Goal: Transaction & Acquisition: Purchase product/service

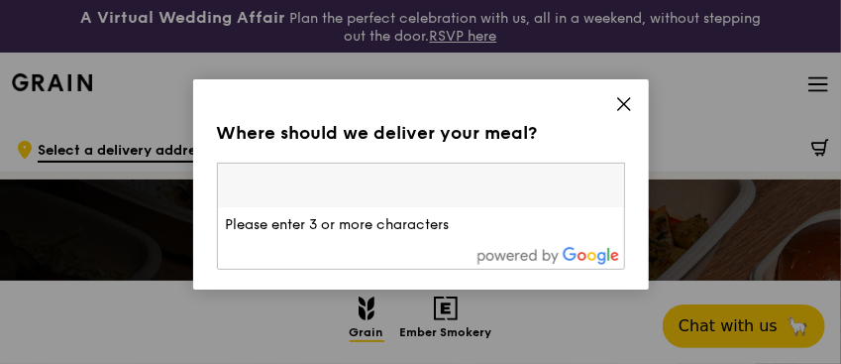
paste input "228233"
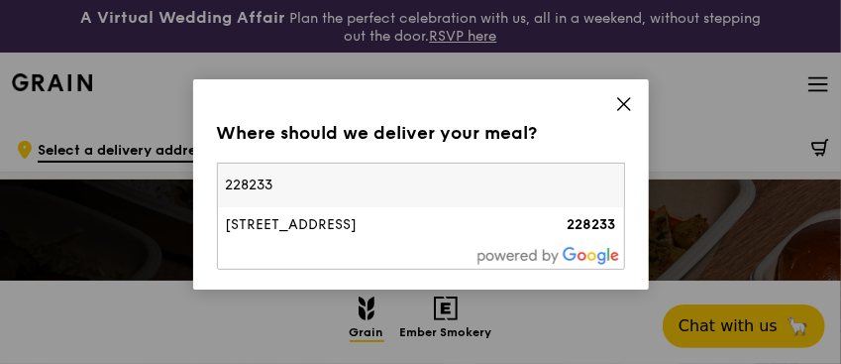
type input "228233"
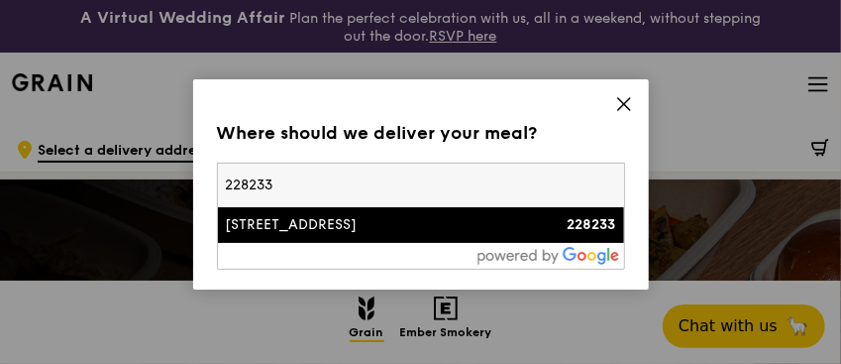
click at [273, 224] on div "[STREET_ADDRESS]" at bounding box center [372, 225] width 293 height 20
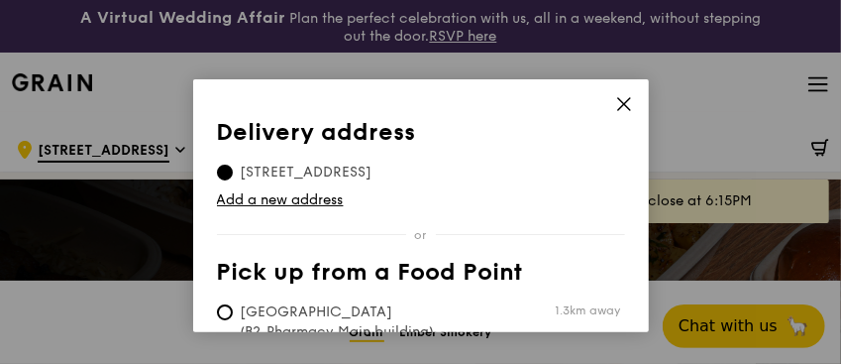
click at [333, 167] on span "47 Scotts Road, 228233" at bounding box center [306, 172] width 179 height 20
click at [233, 167] on input "47 Scotts Road, 228233" at bounding box center [225, 172] width 16 height 16
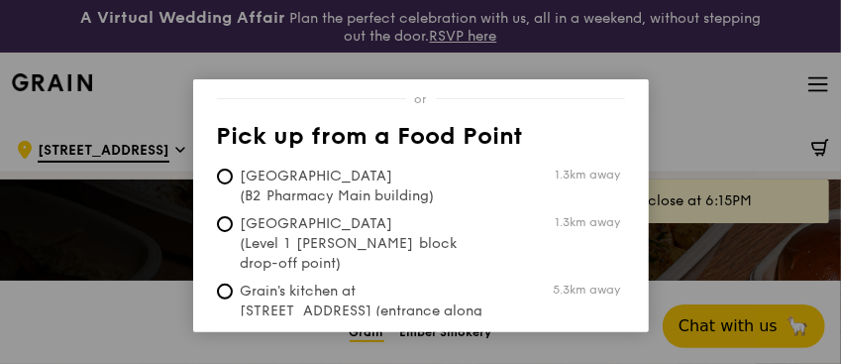
scroll to position [193, 0]
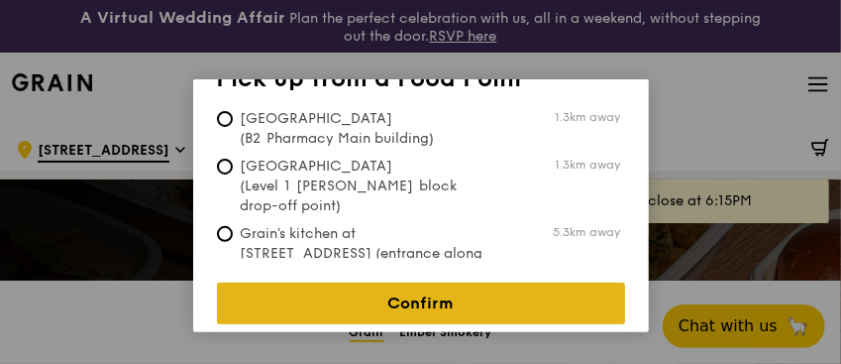
click at [351, 290] on link "Confirm" at bounding box center [421, 303] width 408 height 42
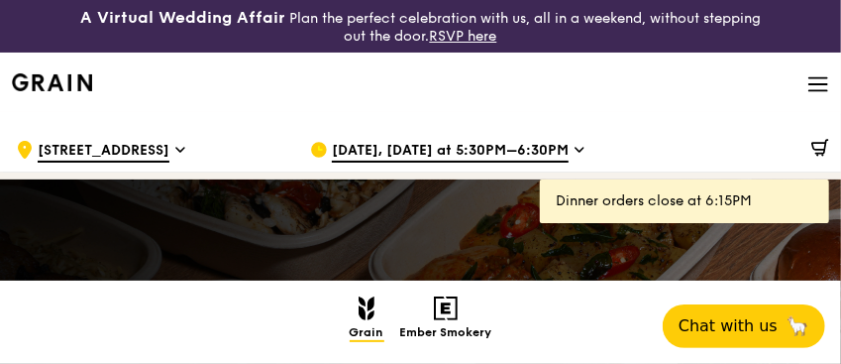
click at [399, 147] on span "[DATE], [DATE] at 5:30PM–6:30PM" at bounding box center [450, 152] width 237 height 22
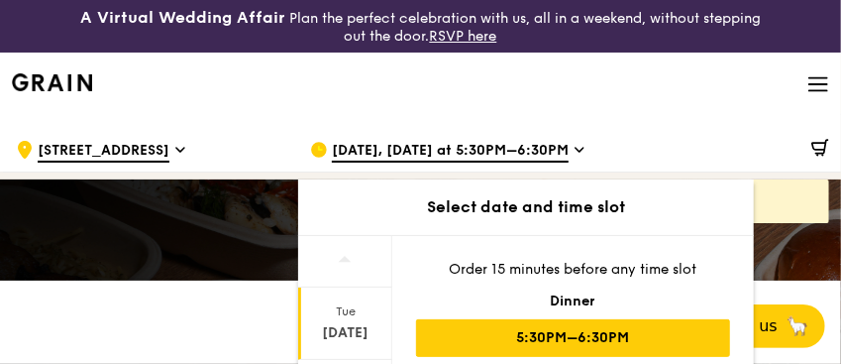
click at [362, 307] on div "Tue" at bounding box center [345, 311] width 88 height 16
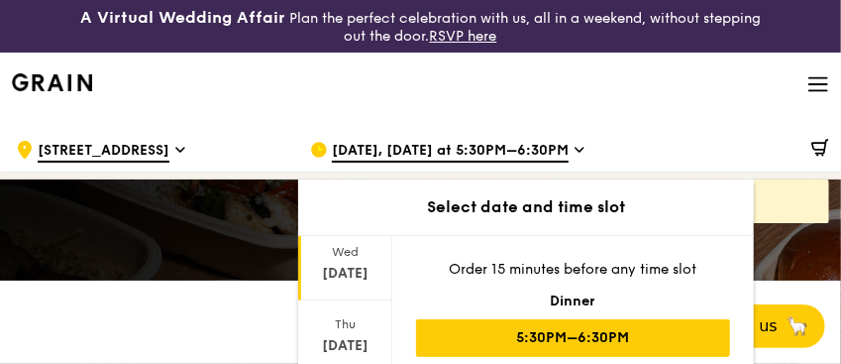
click at [353, 272] on div "Sep 24" at bounding box center [345, 274] width 88 height 20
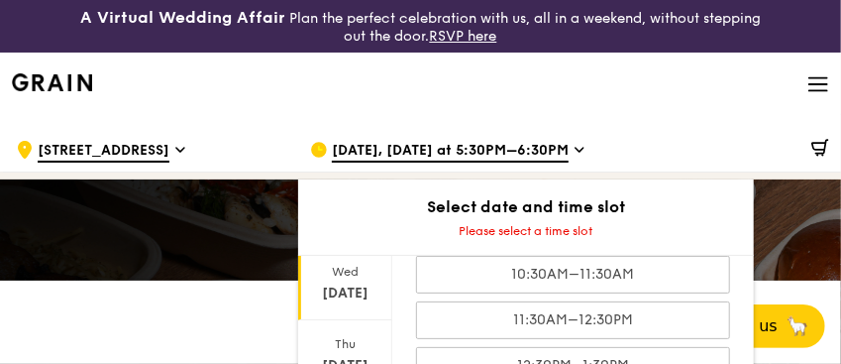
scroll to position [65, 0]
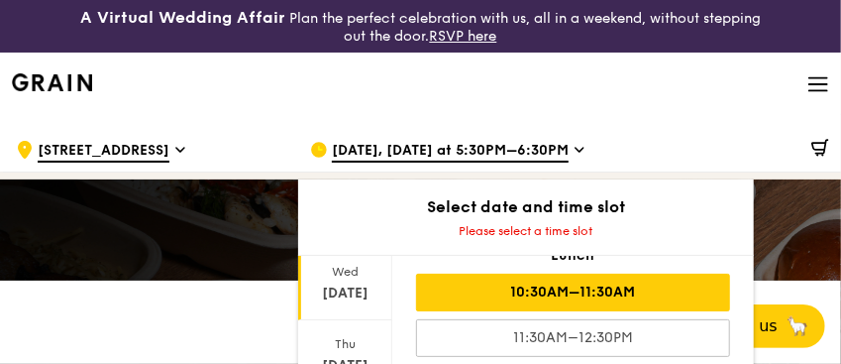
click at [476, 287] on div "10:30AM–11:30AM" at bounding box center [573, 292] width 314 height 38
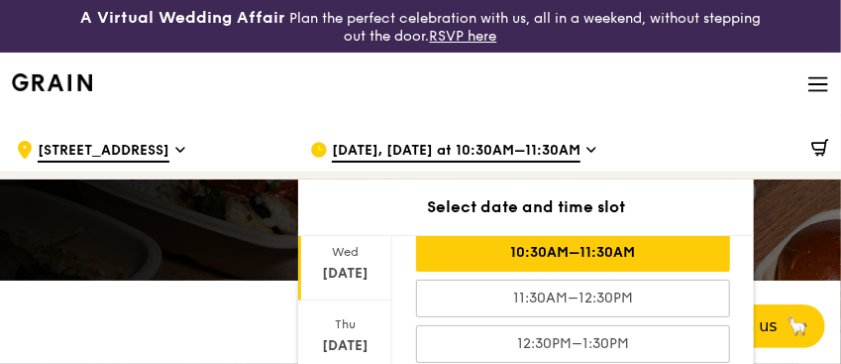
scroll to position [19, 0]
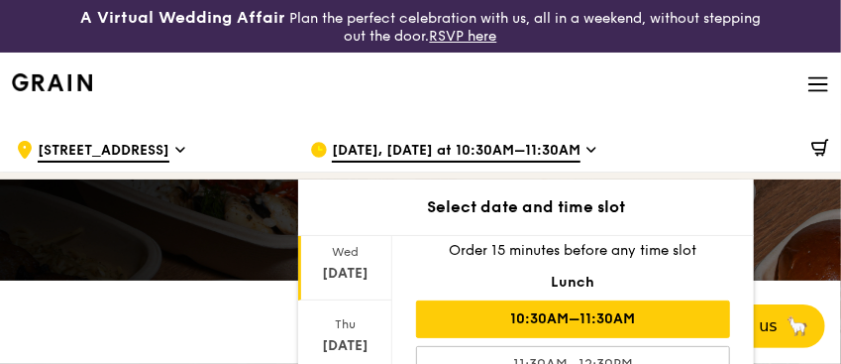
click at [347, 268] on div "Sep 24" at bounding box center [345, 274] width 88 height 20
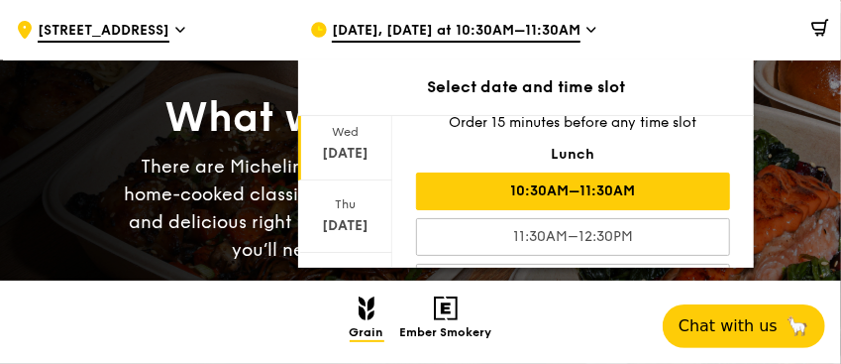
scroll to position [0, 0]
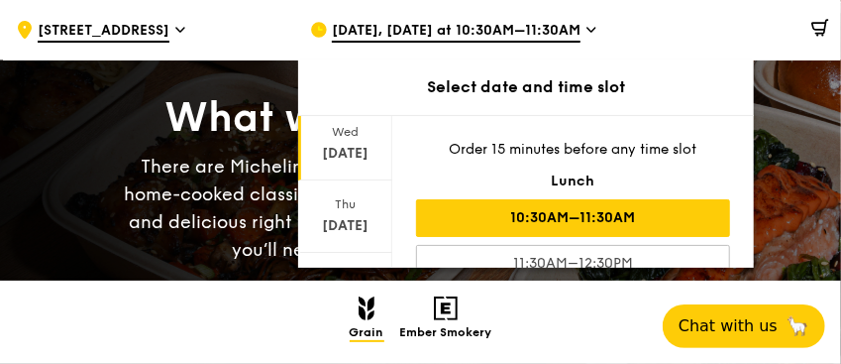
click at [765, 43] on div at bounding box center [714, 29] width 229 height 59
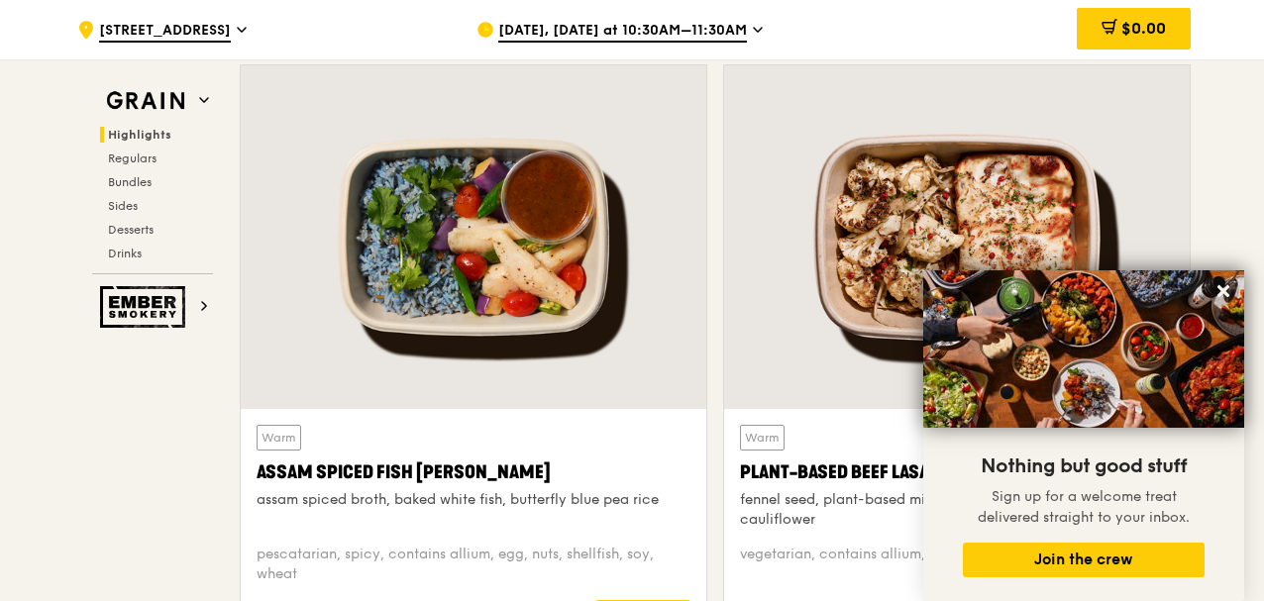
scroll to position [120, 0]
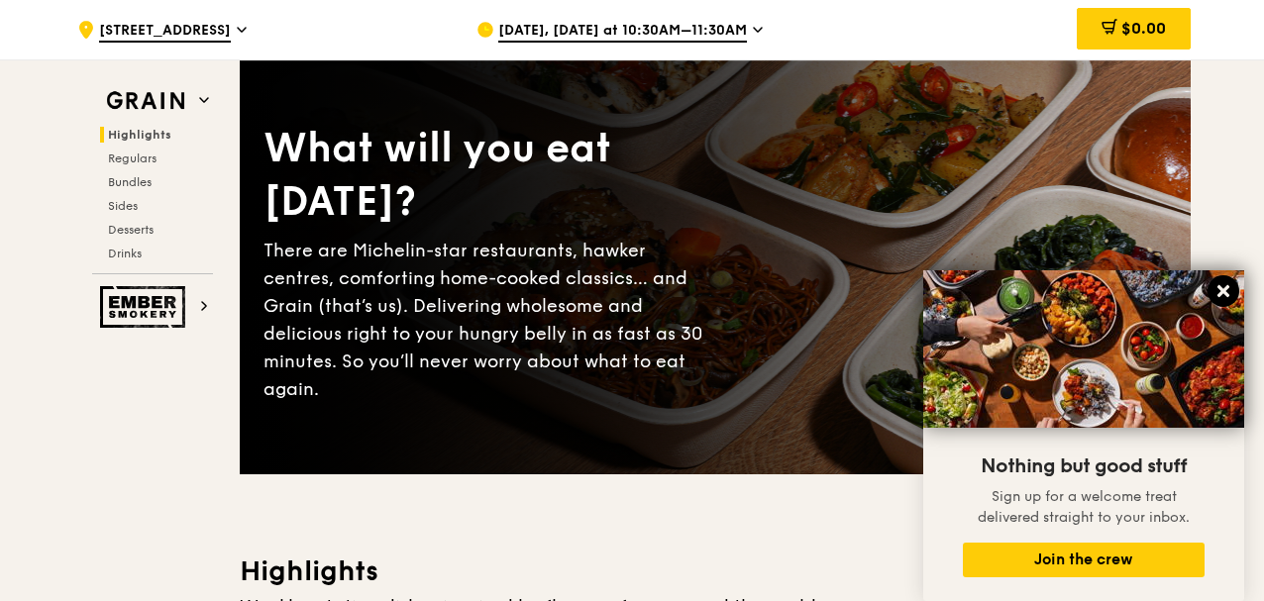
click at [840, 293] on button at bounding box center [1224, 291] width 32 height 32
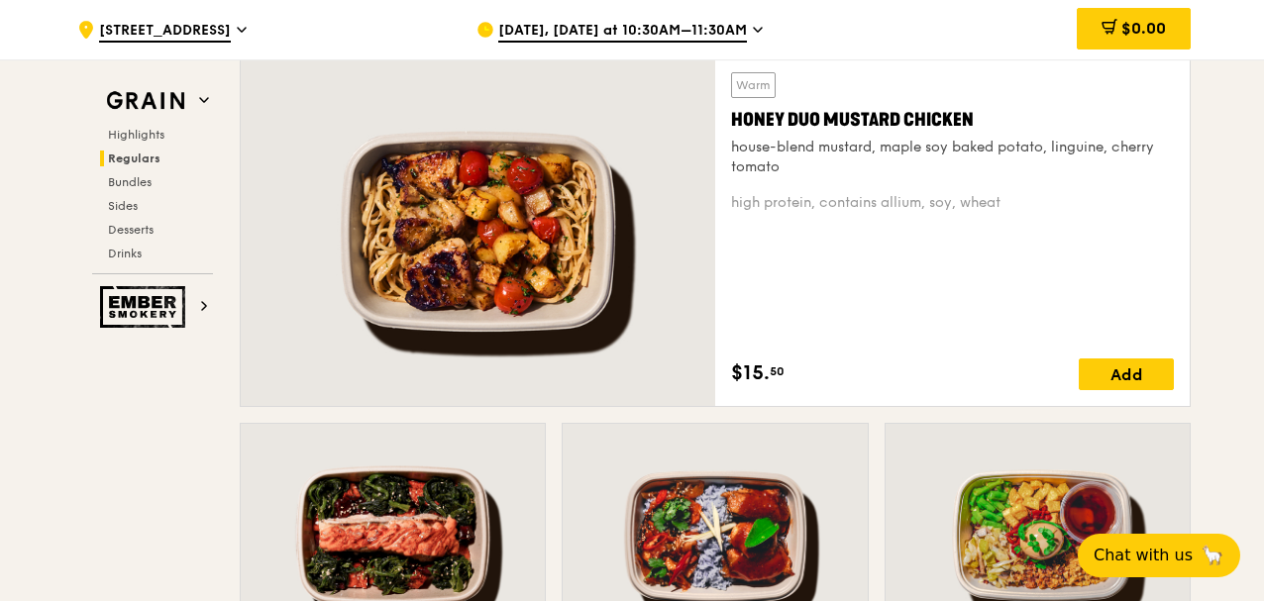
scroll to position [1441, 0]
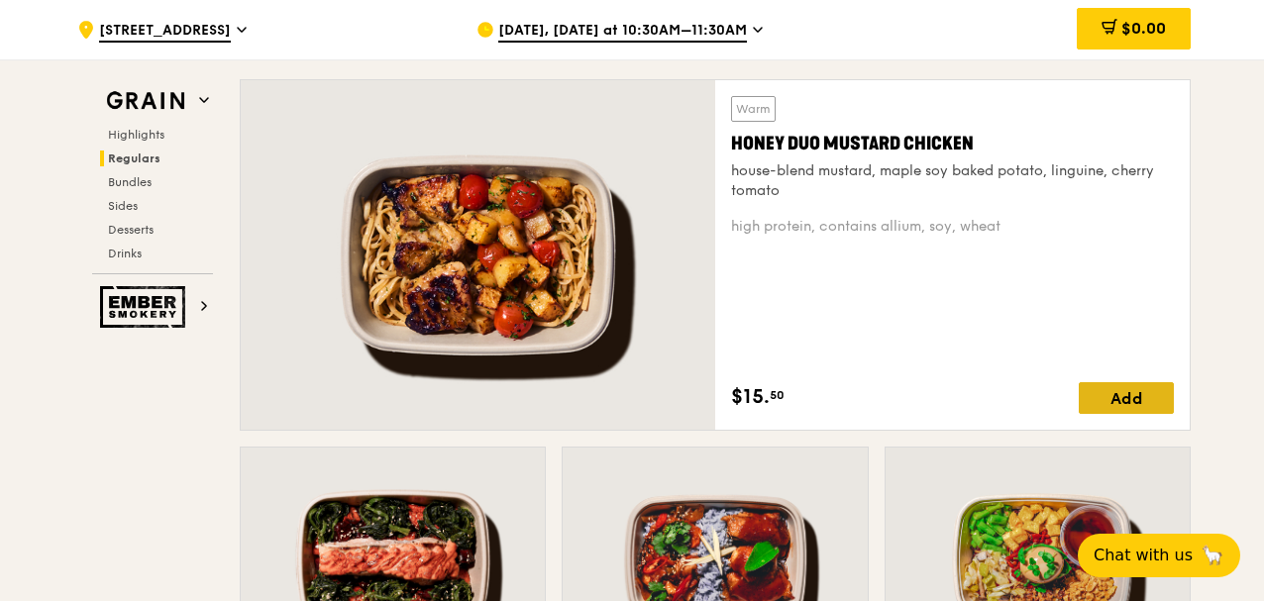
click at [840, 363] on div "Add" at bounding box center [1126, 398] width 95 height 32
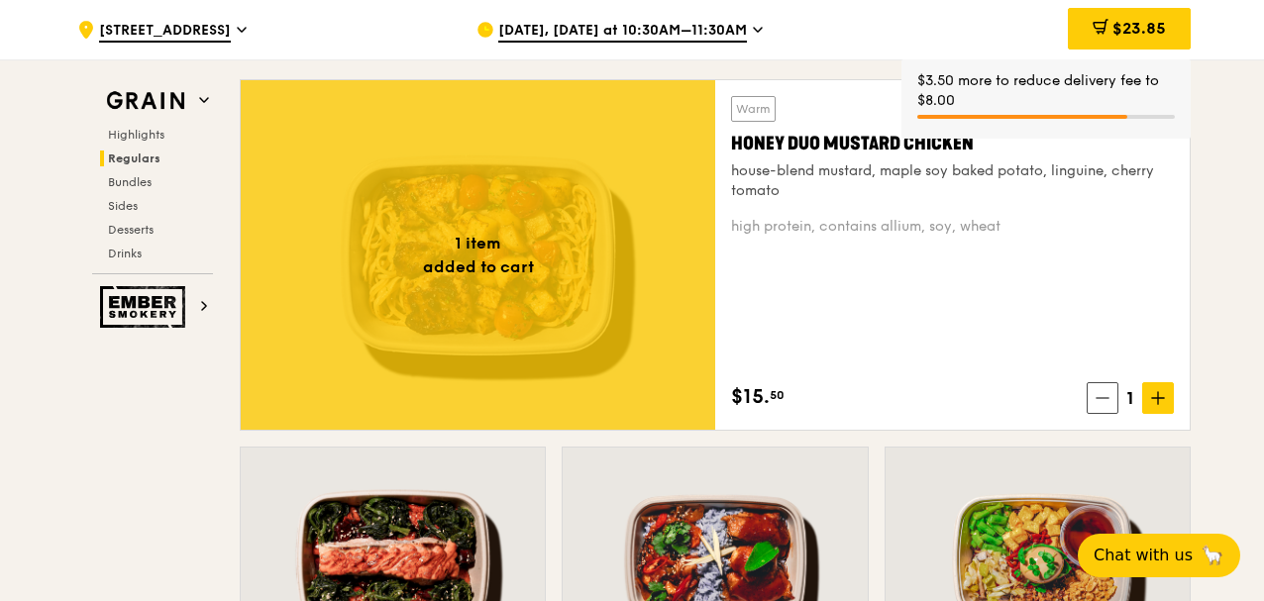
click at [840, 363] on icon at bounding box center [1158, 398] width 14 height 14
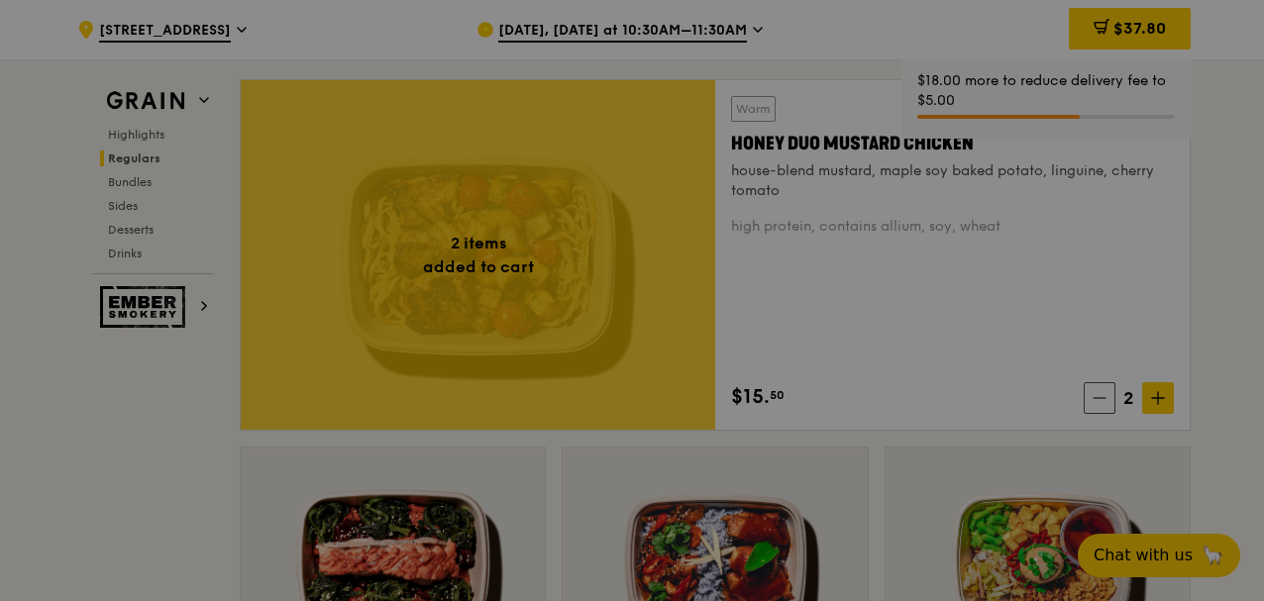
click at [840, 363] on div at bounding box center [632, 300] width 1264 height 601
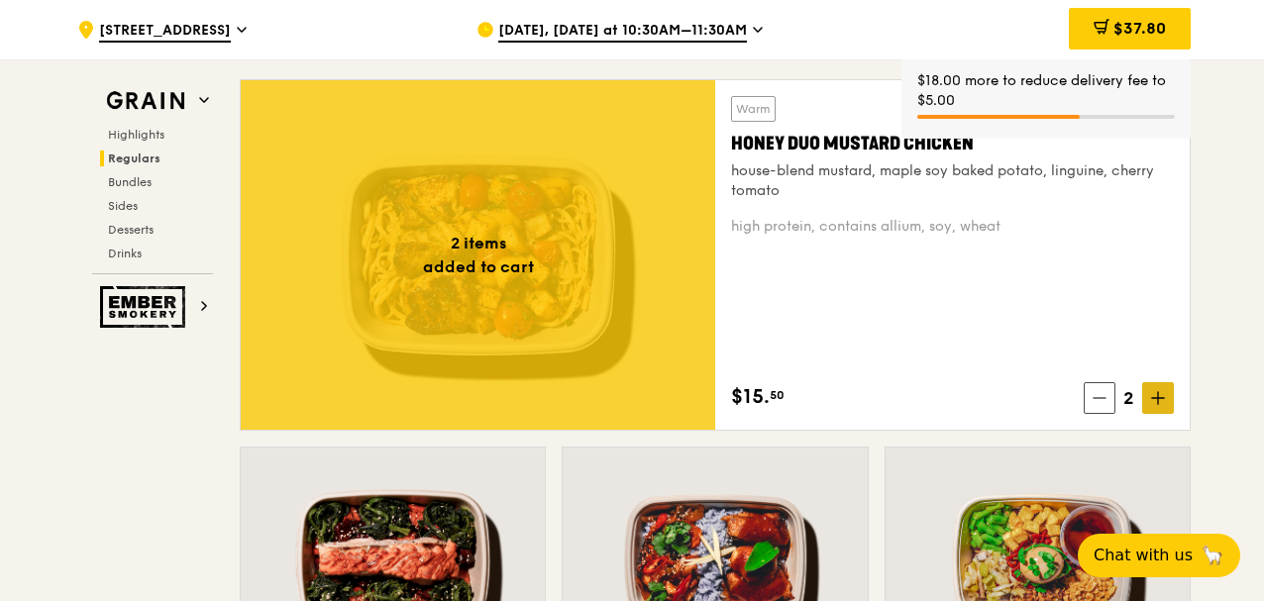
click at [840, 363] on icon at bounding box center [1158, 398] width 14 height 14
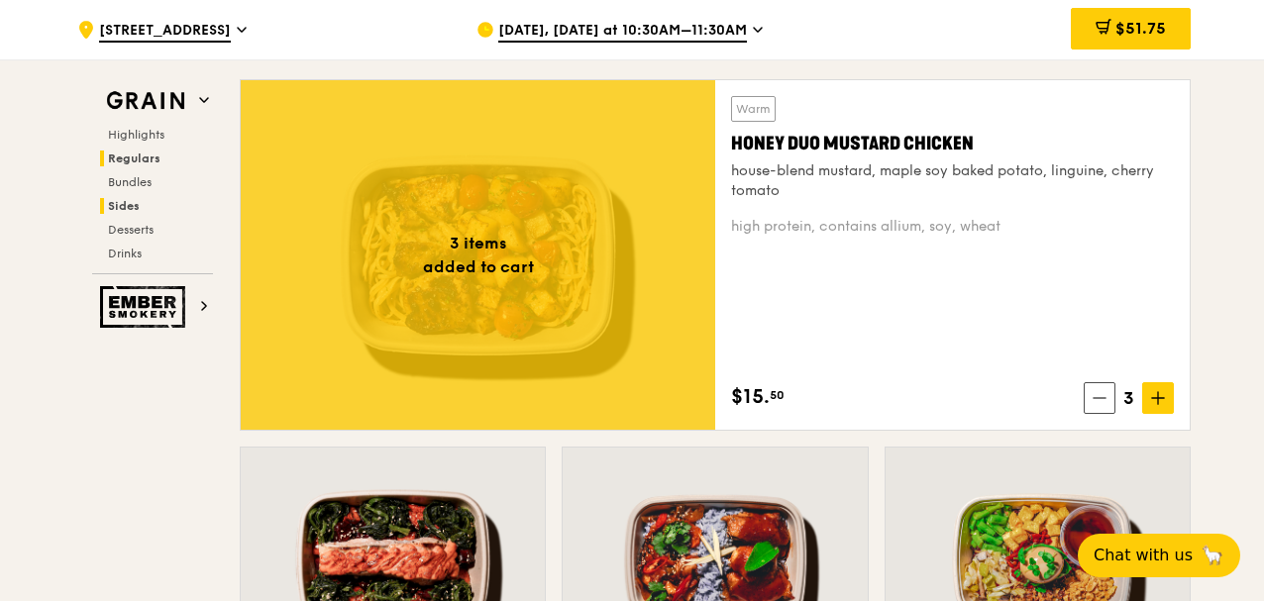
click at [146, 206] on h2 "Sides" at bounding box center [156, 206] width 113 height 16
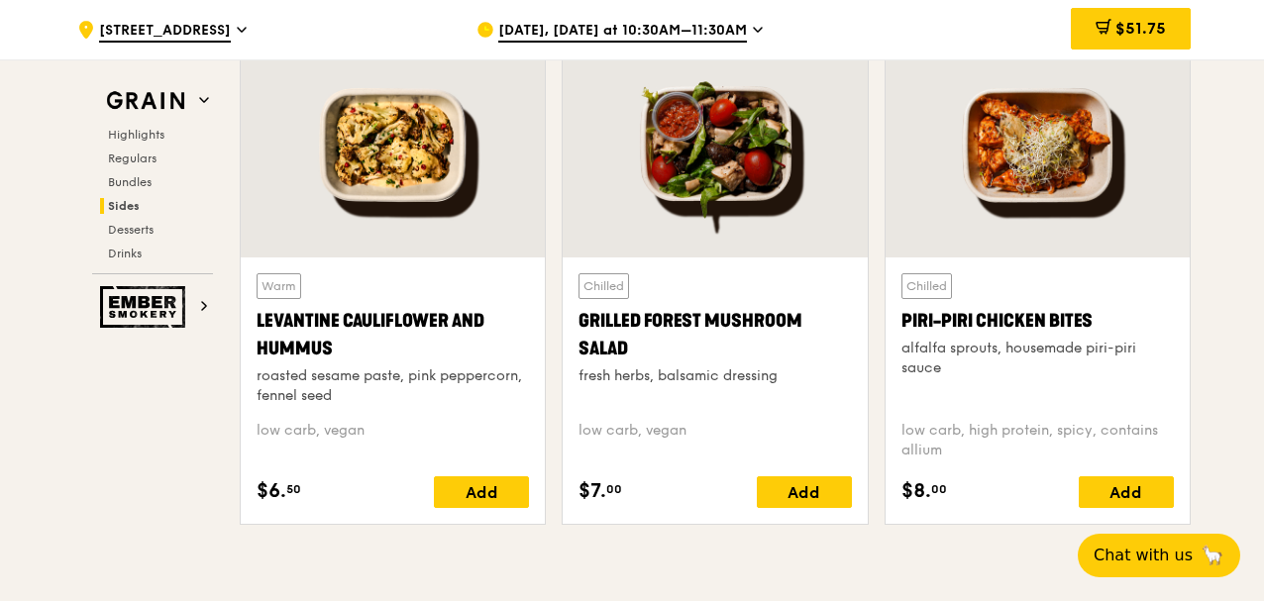
scroll to position [5272, 0]
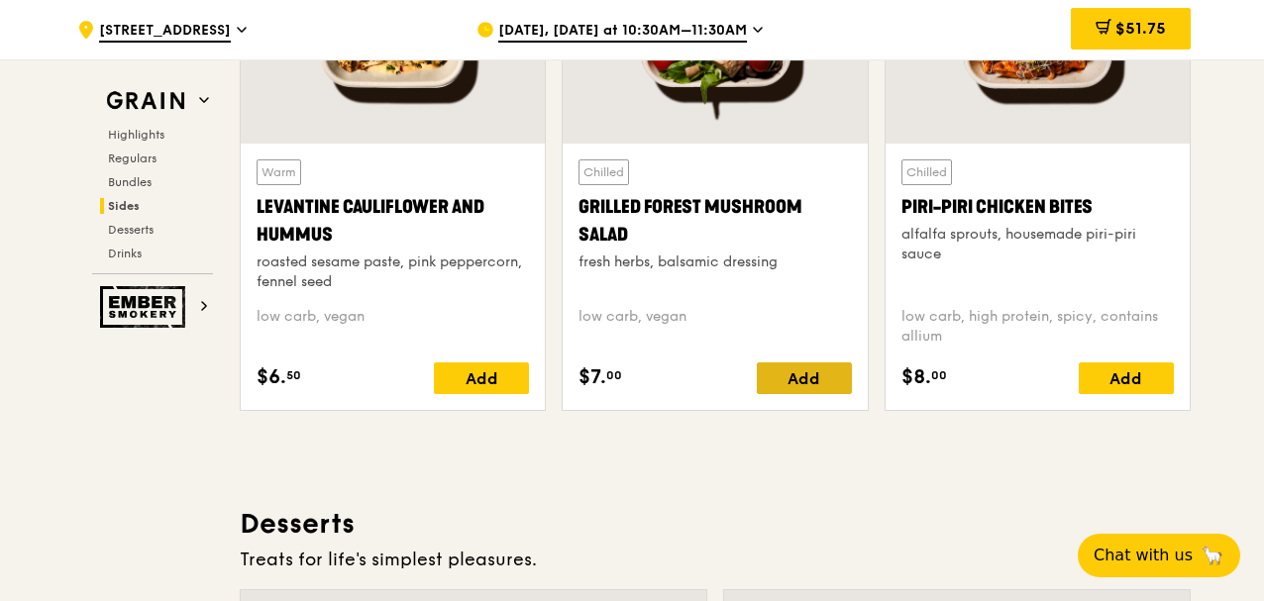
click at [764, 363] on div "Add" at bounding box center [804, 379] width 95 height 32
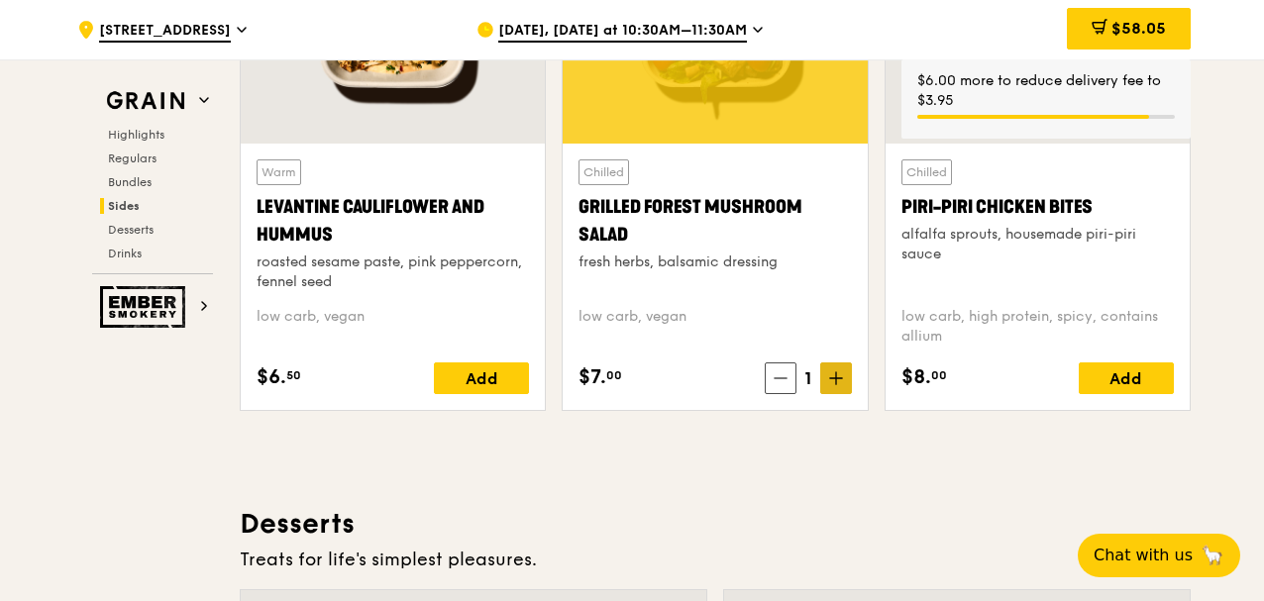
click at [840, 363] on icon at bounding box center [836, 379] width 14 height 14
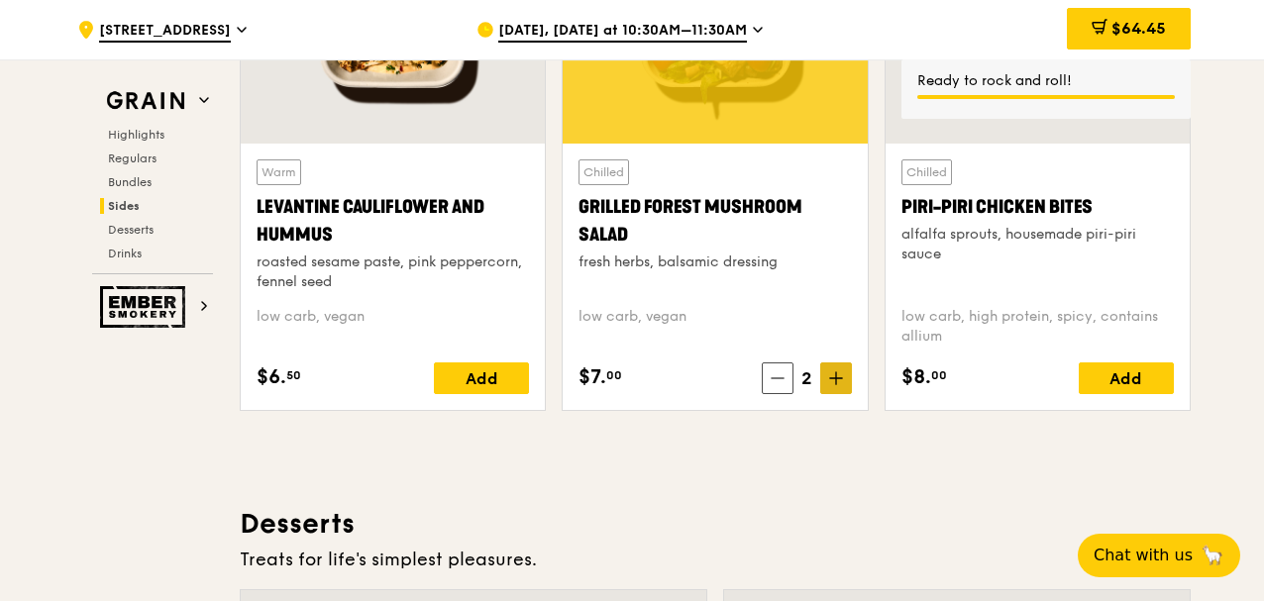
click at [840, 363] on icon at bounding box center [836, 379] width 14 height 14
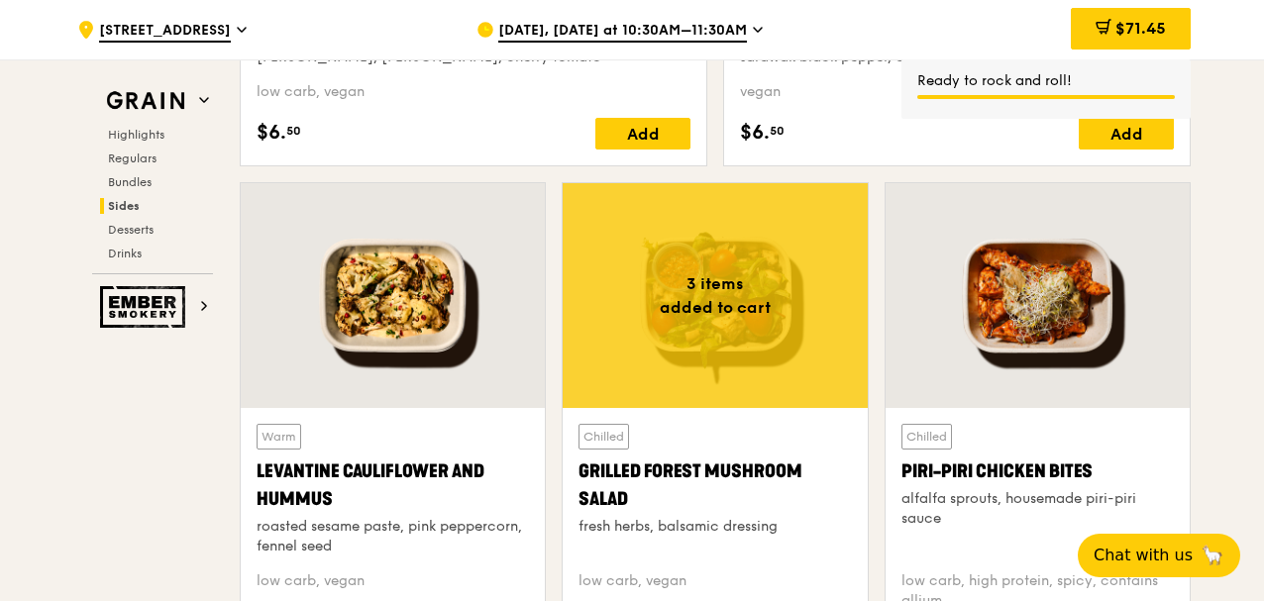
scroll to position [4678, 0]
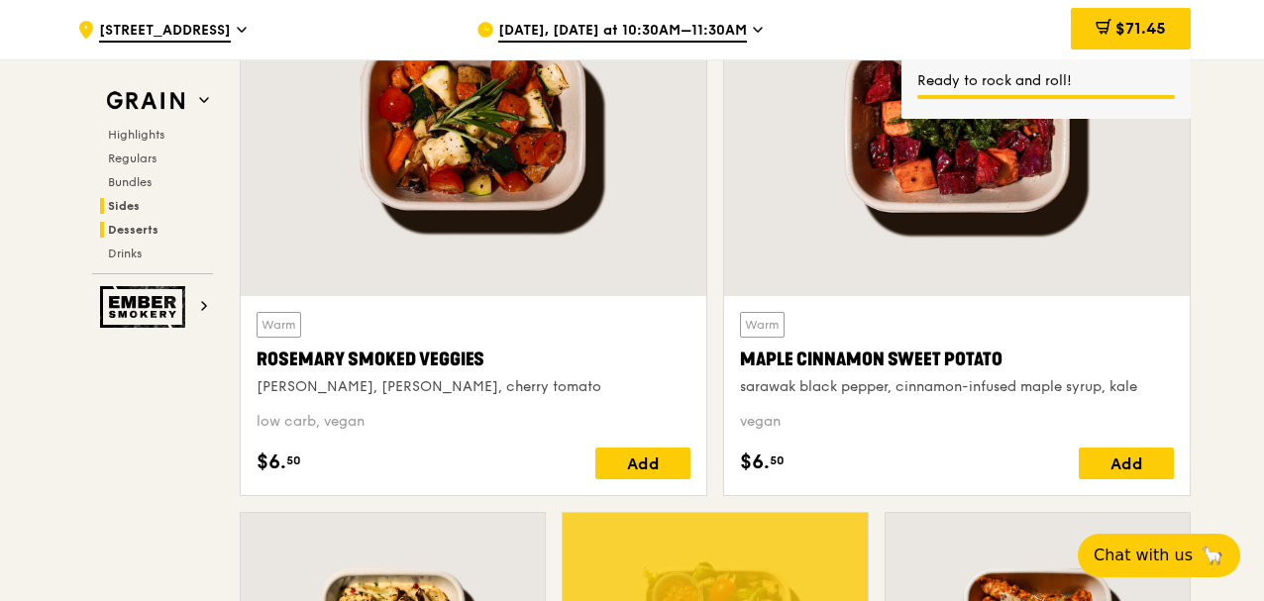
click at [135, 231] on span "Desserts" at bounding box center [133, 230] width 51 height 14
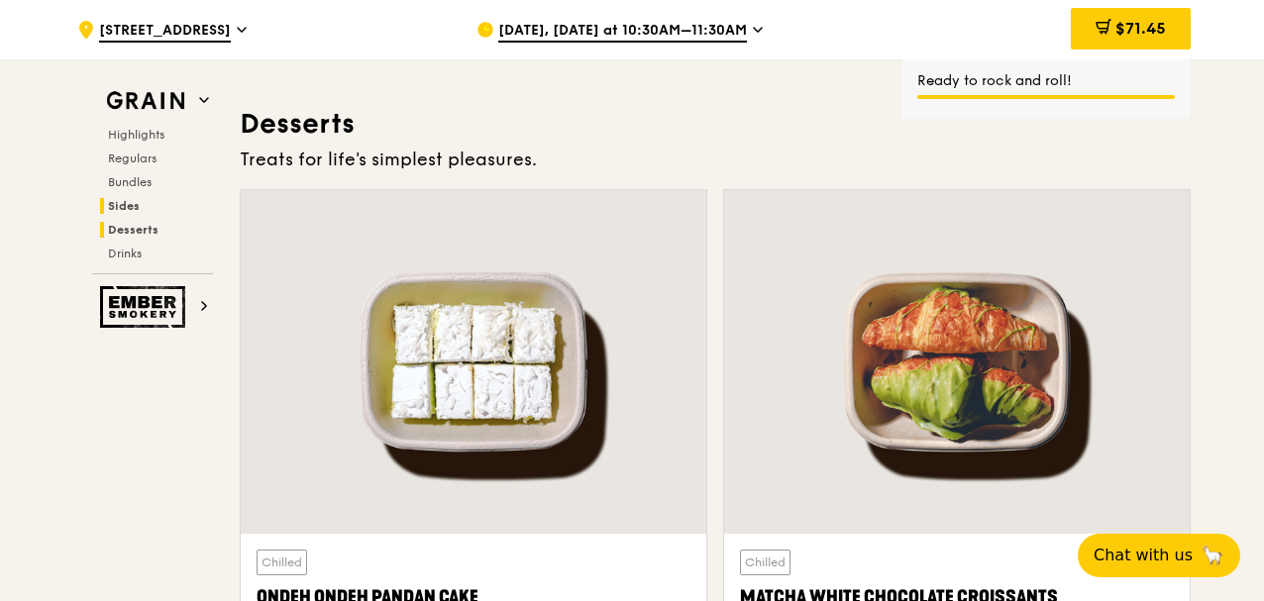
scroll to position [5710, 0]
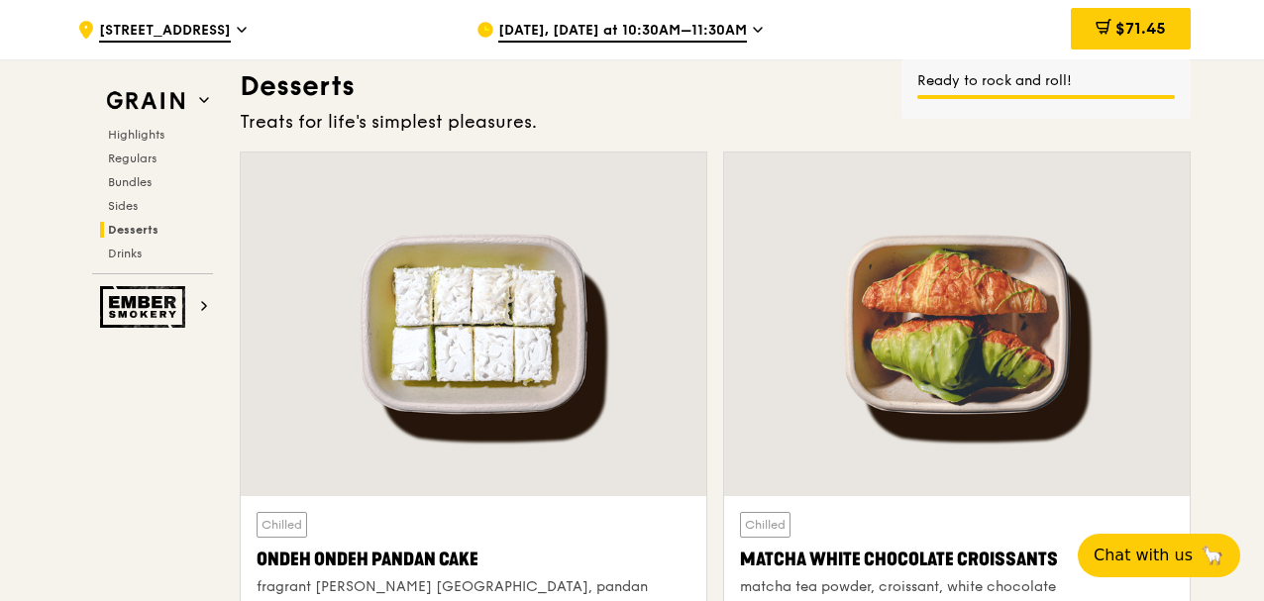
click at [127, 266] on div "Grain Highlights Regulars Bundles Sides Desserts Drinks" at bounding box center [152, 178] width 121 height 191
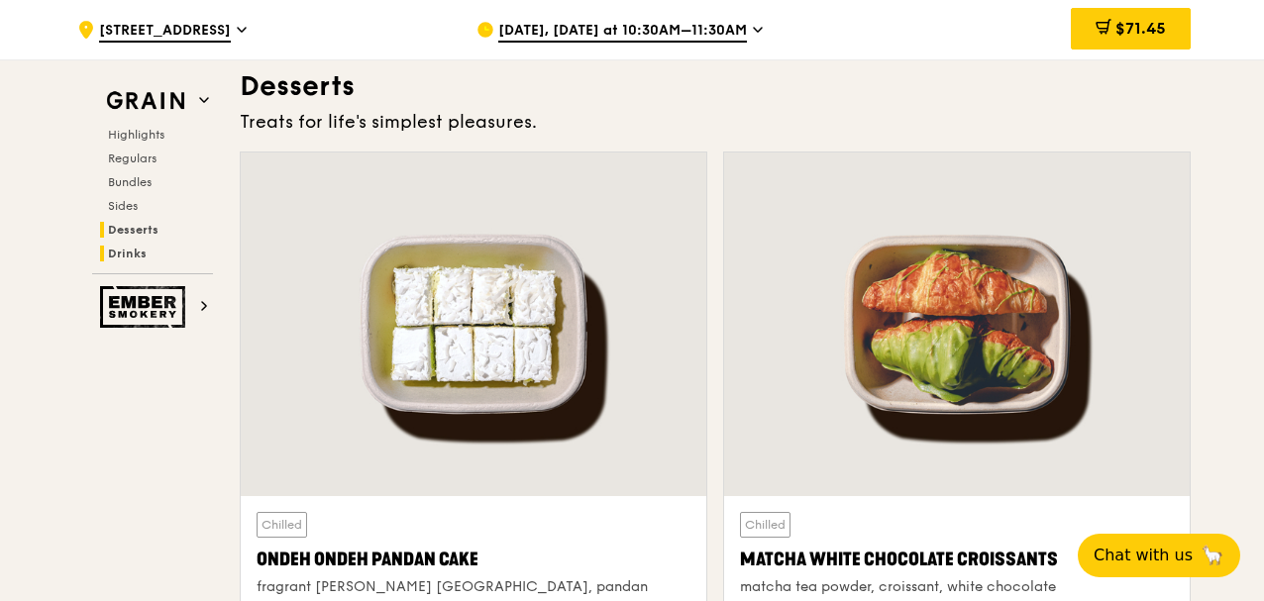
click at [127, 261] on h2 "Drinks" at bounding box center [156, 254] width 113 height 16
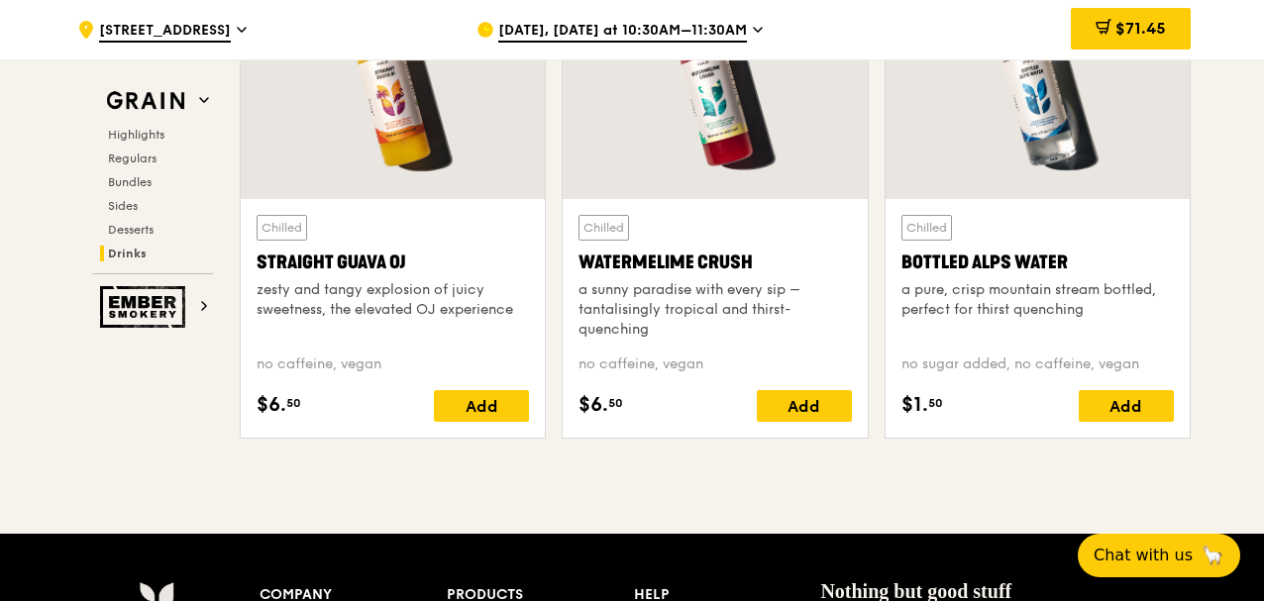
scroll to position [8037, 0]
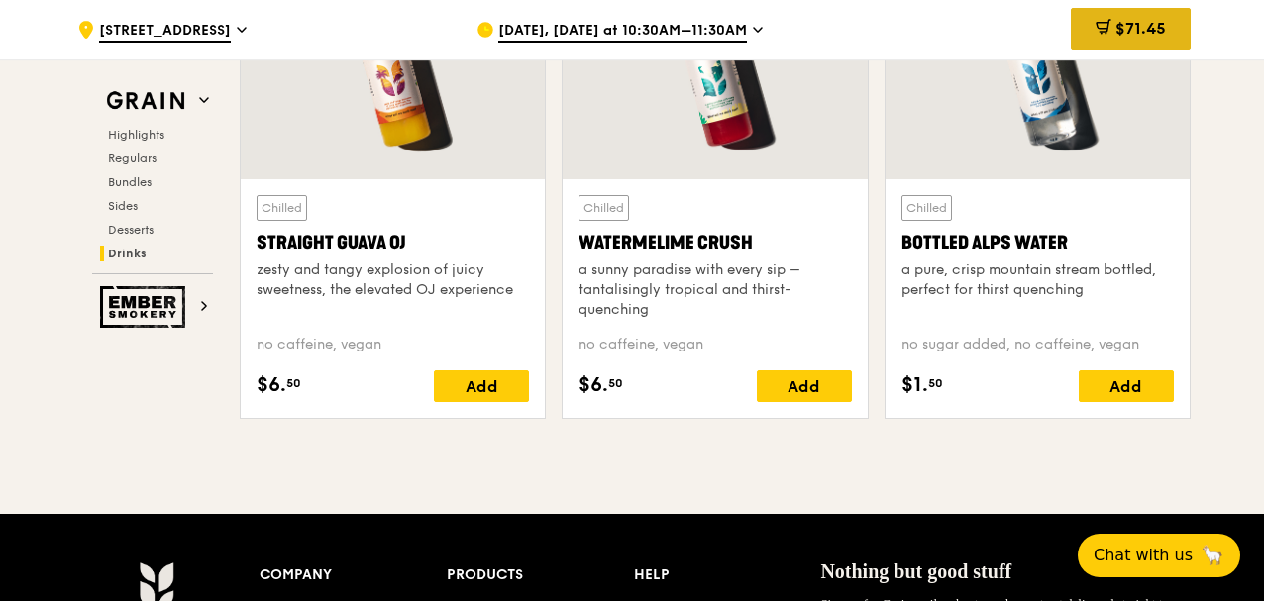
click at [840, 26] on span "$71.45" at bounding box center [1141, 28] width 51 height 19
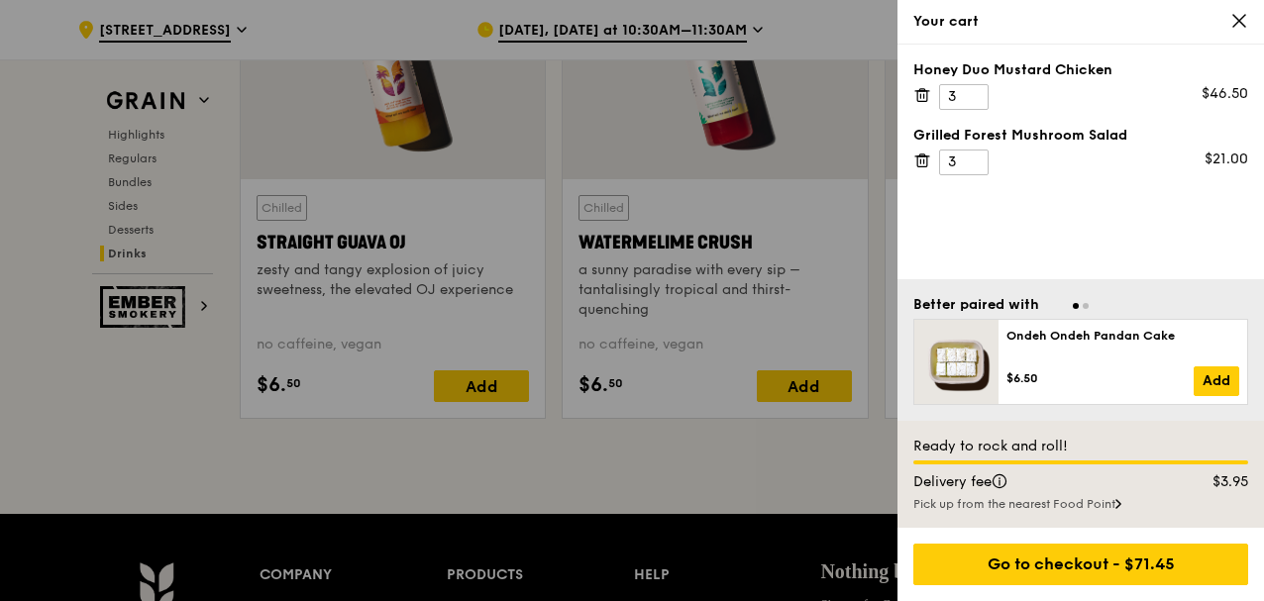
click at [840, 164] on icon at bounding box center [923, 161] width 18 height 18
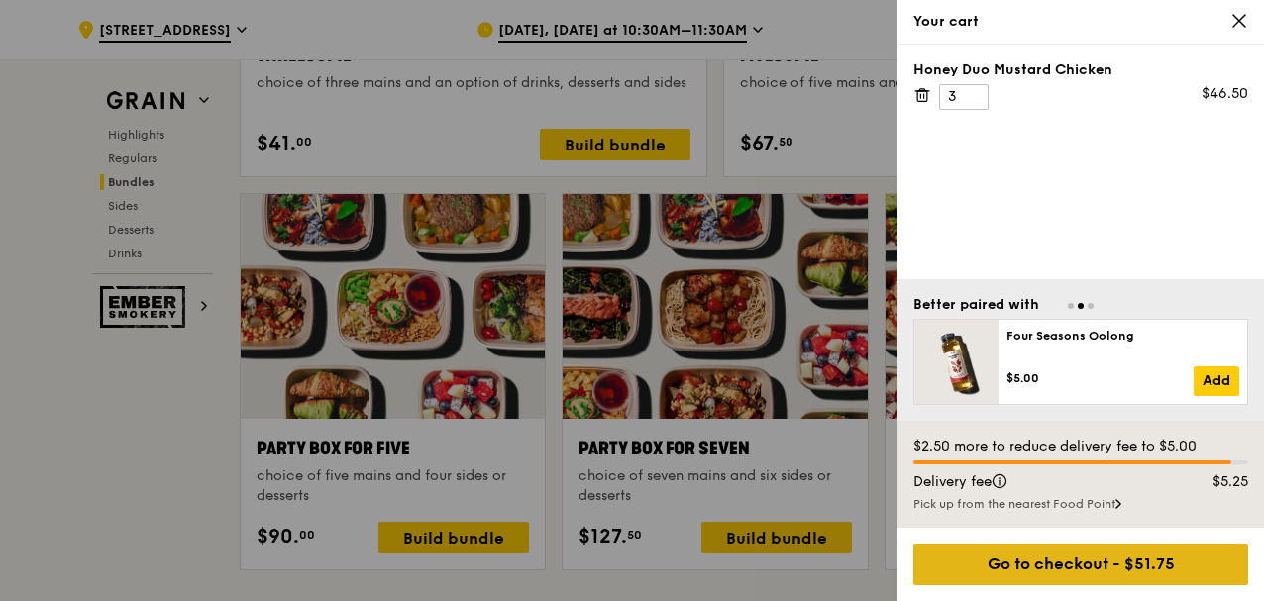
scroll to position [3875, 0]
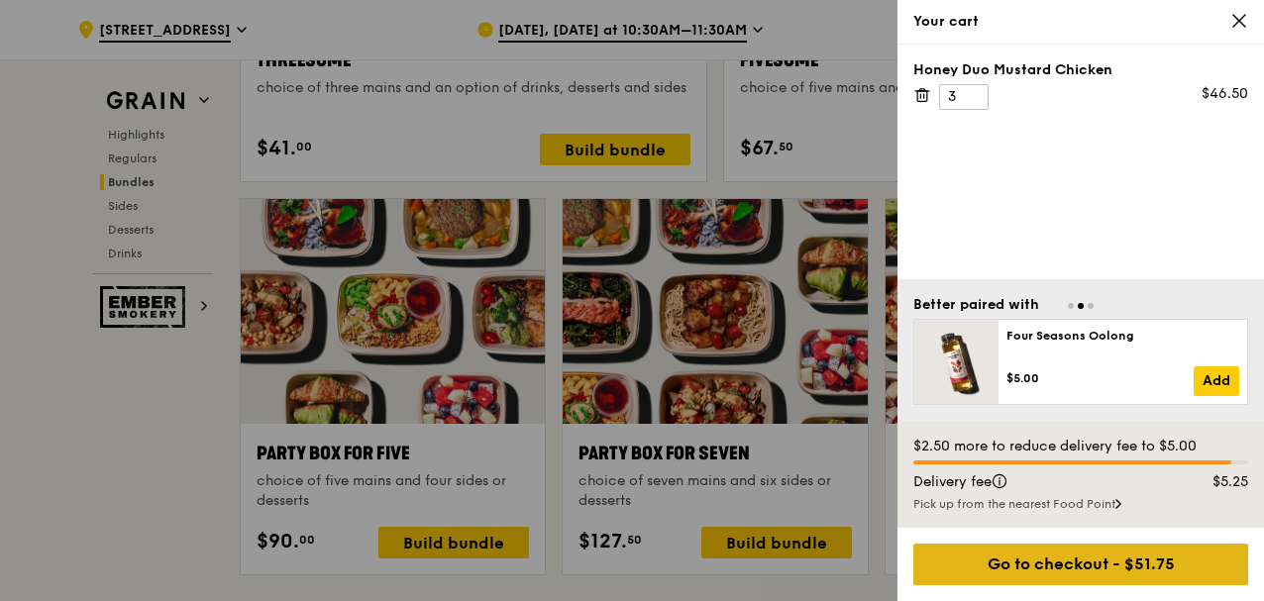
click at [840, 363] on div "Go to checkout - $51.75" at bounding box center [1081, 565] width 335 height 42
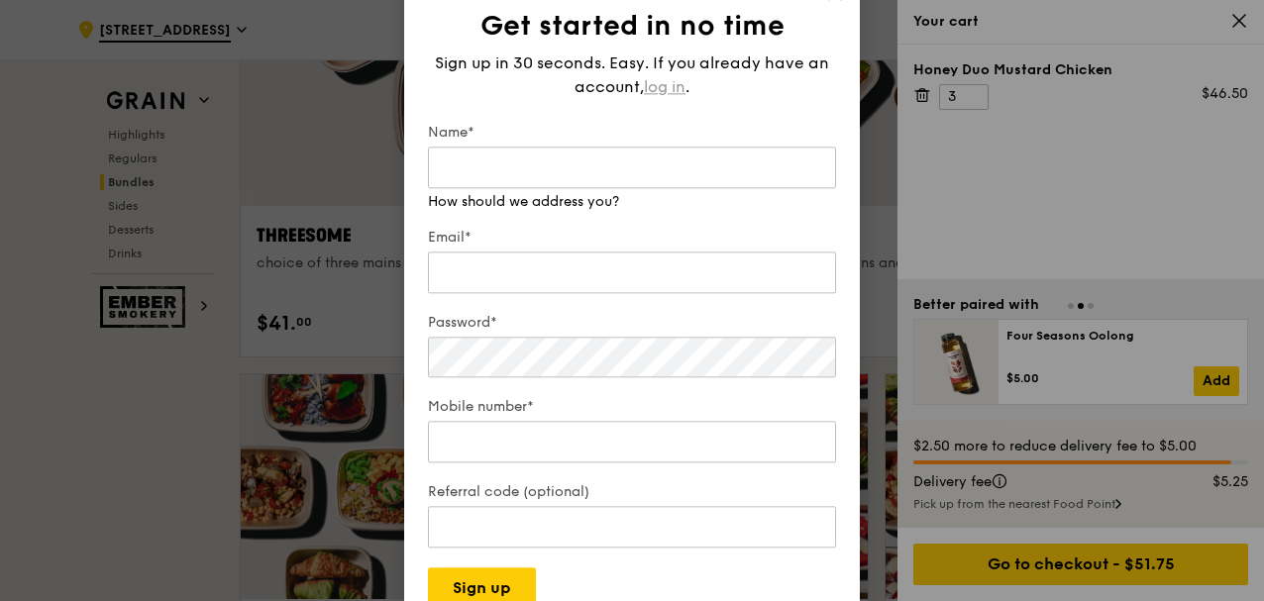
scroll to position [3677, 0]
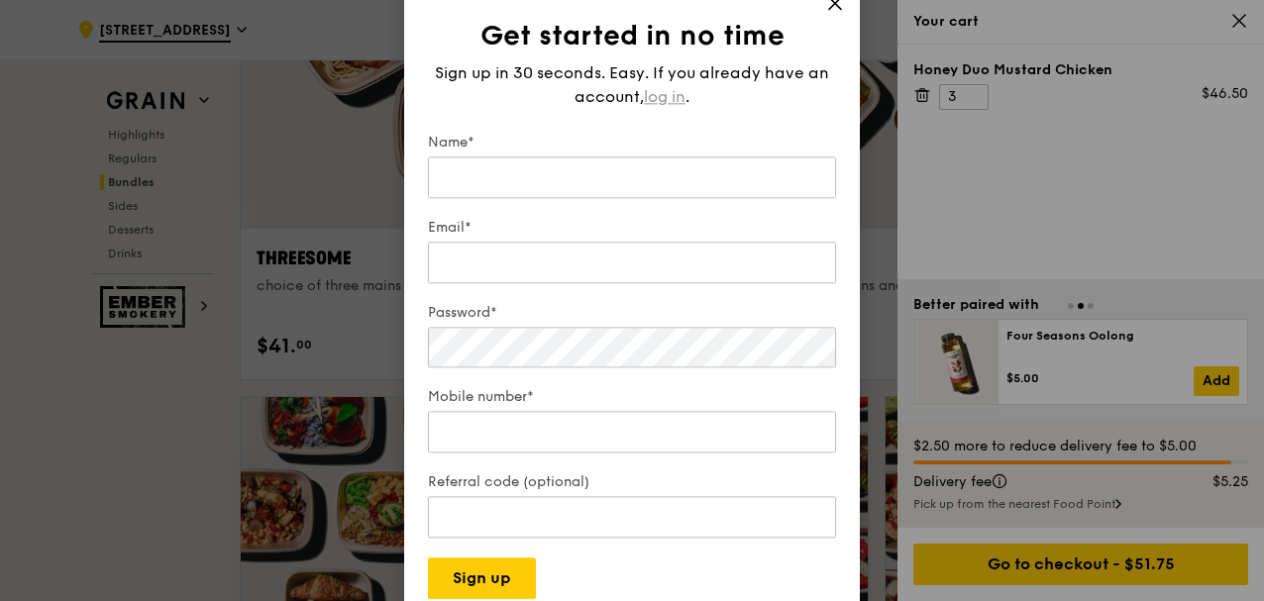
click at [661, 90] on span "log in" at bounding box center [665, 97] width 42 height 24
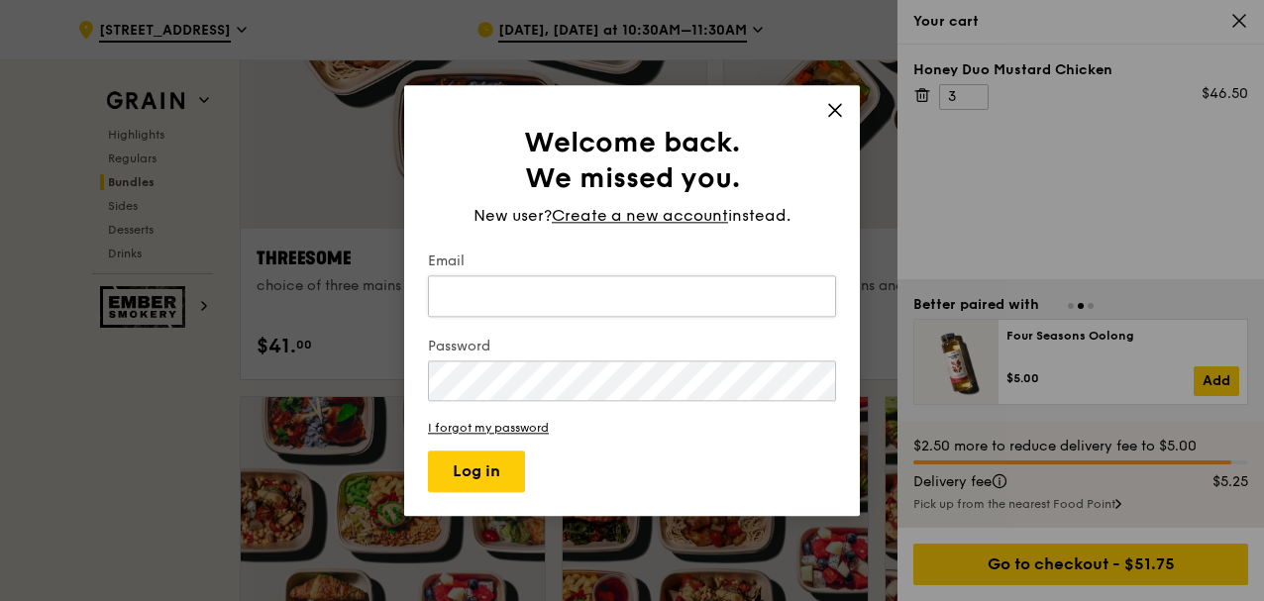
click at [602, 278] on input "Email" at bounding box center [632, 296] width 408 height 42
click at [609, 301] on input "Email" at bounding box center [632, 296] width 408 height 42
click at [428, 363] on button "Log in" at bounding box center [476, 472] width 97 height 42
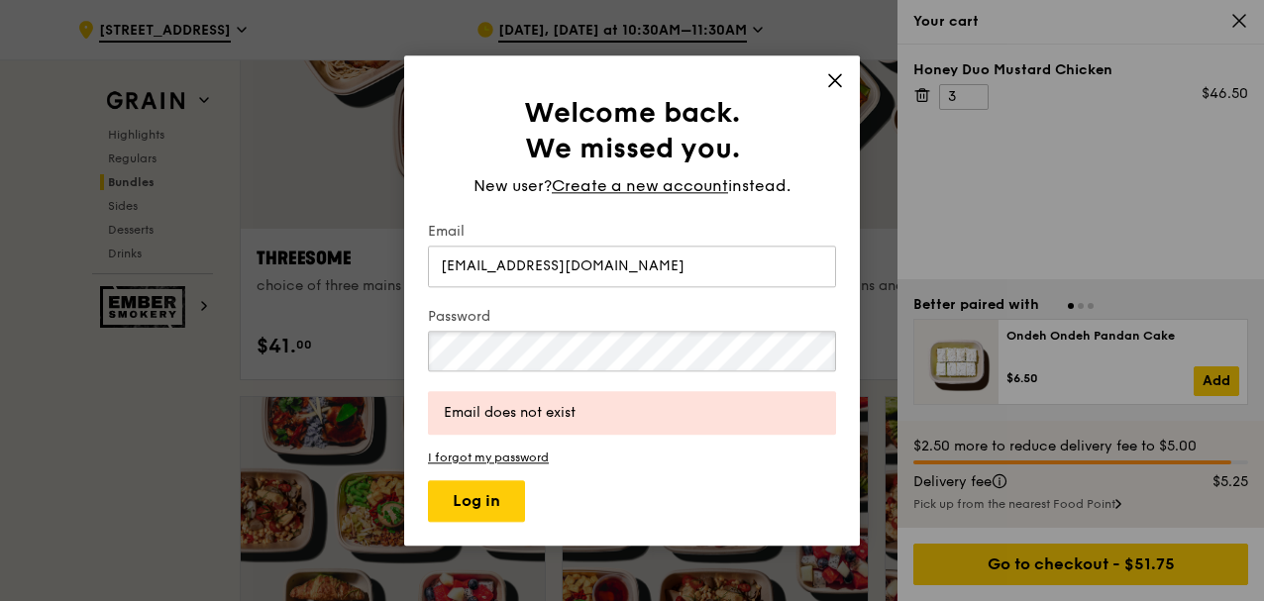
click at [394, 349] on div "Welcome back. We missed you. New user? Create a new account instead. Email siew…" at bounding box center [632, 300] width 1264 height 601
drag, startPoint x: 589, startPoint y: 275, endPoint x: 388, endPoint y: 276, distance: 200.1
click at [388, 276] on div "Welcome back. We missed you. New user? Create a new account instead. Email siew…" at bounding box center [632, 300] width 1264 height 601
drag, startPoint x: 670, startPoint y: 270, endPoint x: 215, endPoint y: 238, distance: 456.0
click at [234, 248] on div "Welcome back. We missed you. New user? Create a new account instead. Email siew…" at bounding box center [632, 300] width 1264 height 601
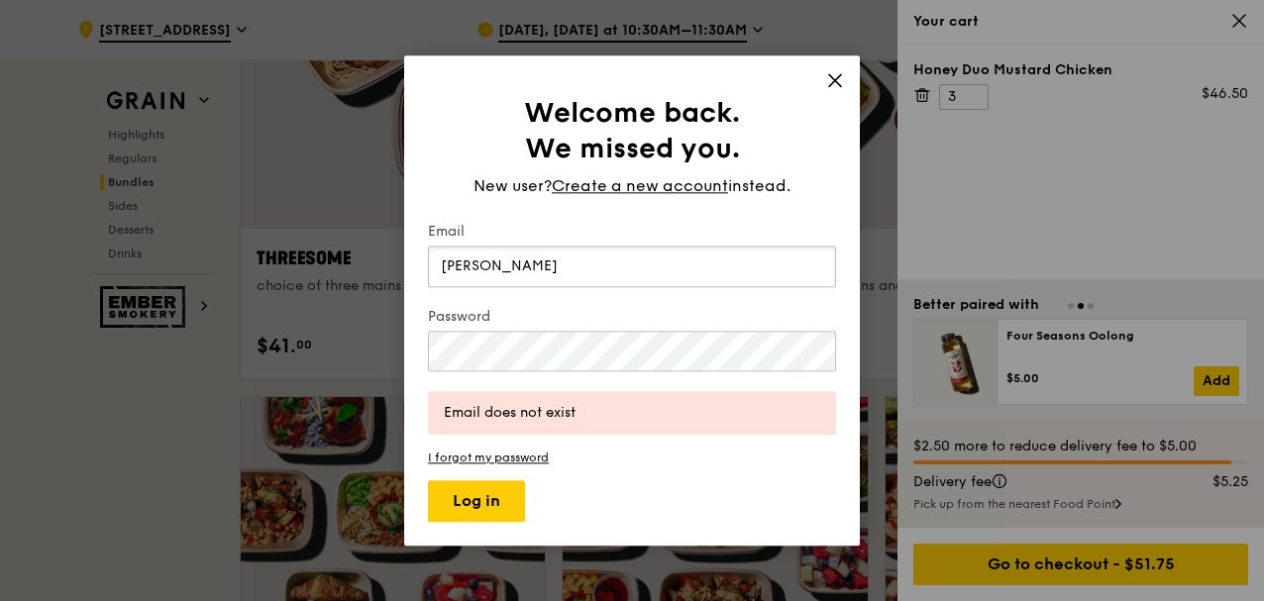
type input "cheng.siewsiew@gmail.com"
click at [477, 363] on button "Log in" at bounding box center [476, 502] width 97 height 42
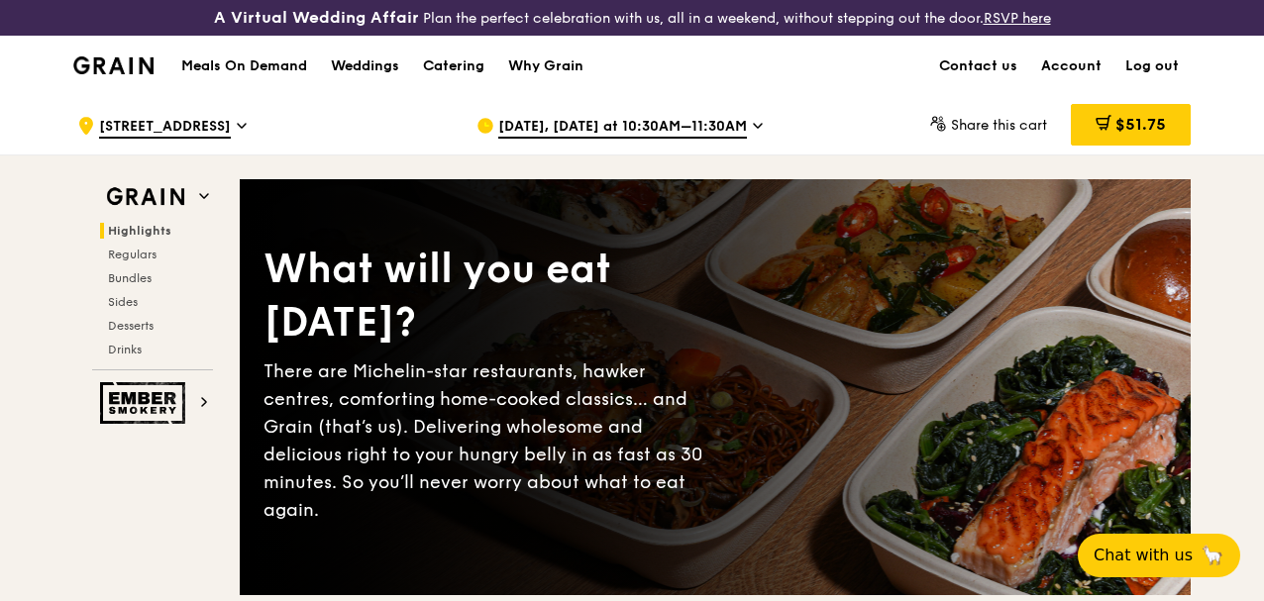
click at [1096, 131] on icon at bounding box center [1104, 123] width 16 height 16
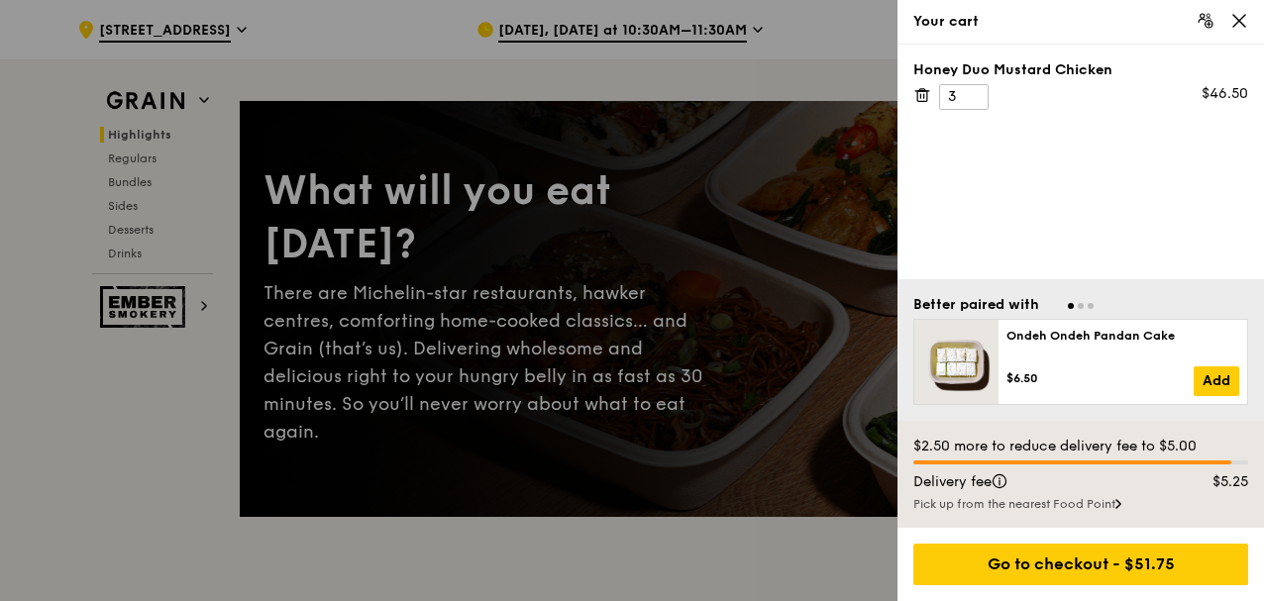
scroll to position [132, 0]
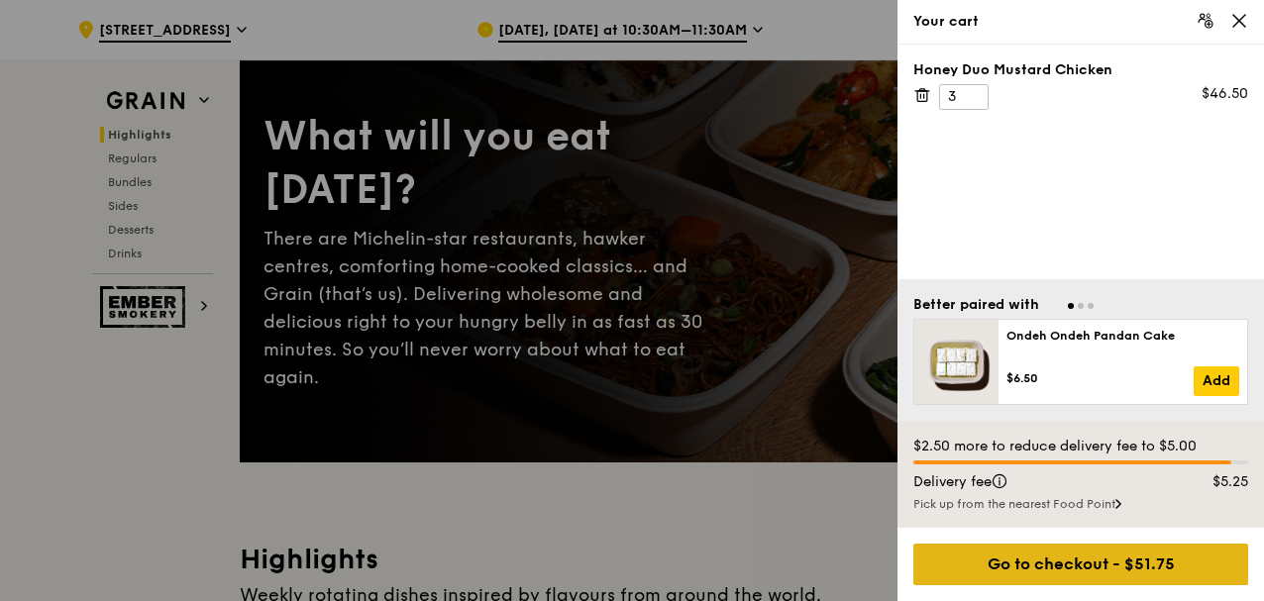
click at [1037, 576] on div "Go to checkout - $51.75" at bounding box center [1081, 565] width 335 height 42
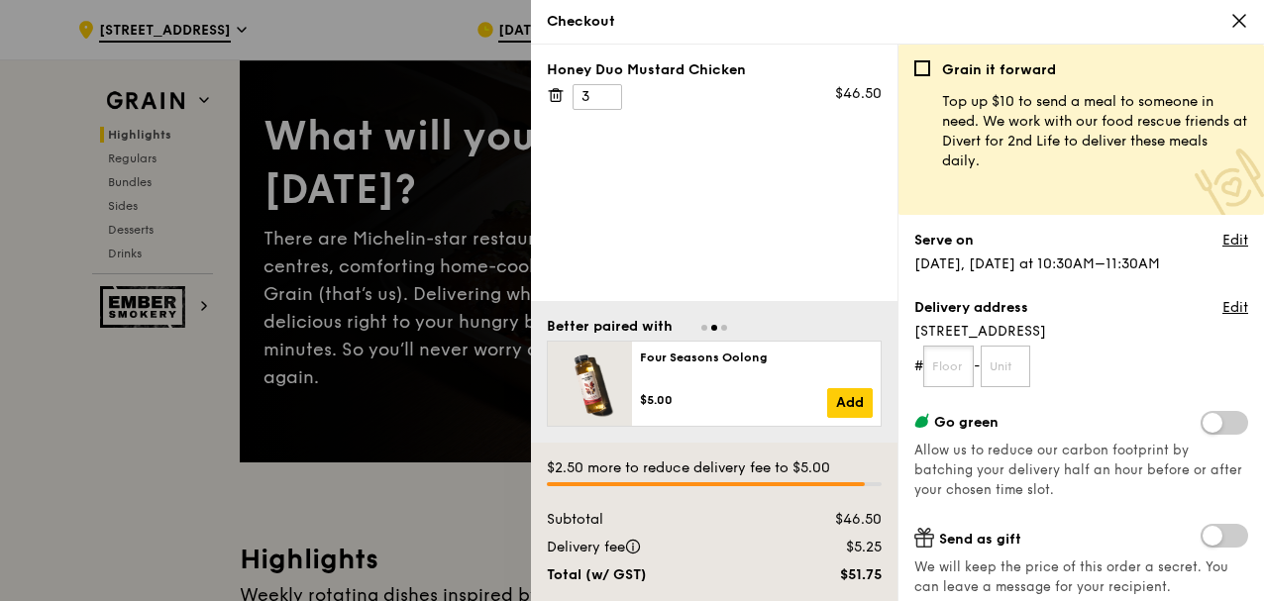
click at [945, 366] on input "text" at bounding box center [948, 367] width 51 height 42
type input "14"
click at [995, 368] on input "text" at bounding box center [1006, 367] width 51 height 42
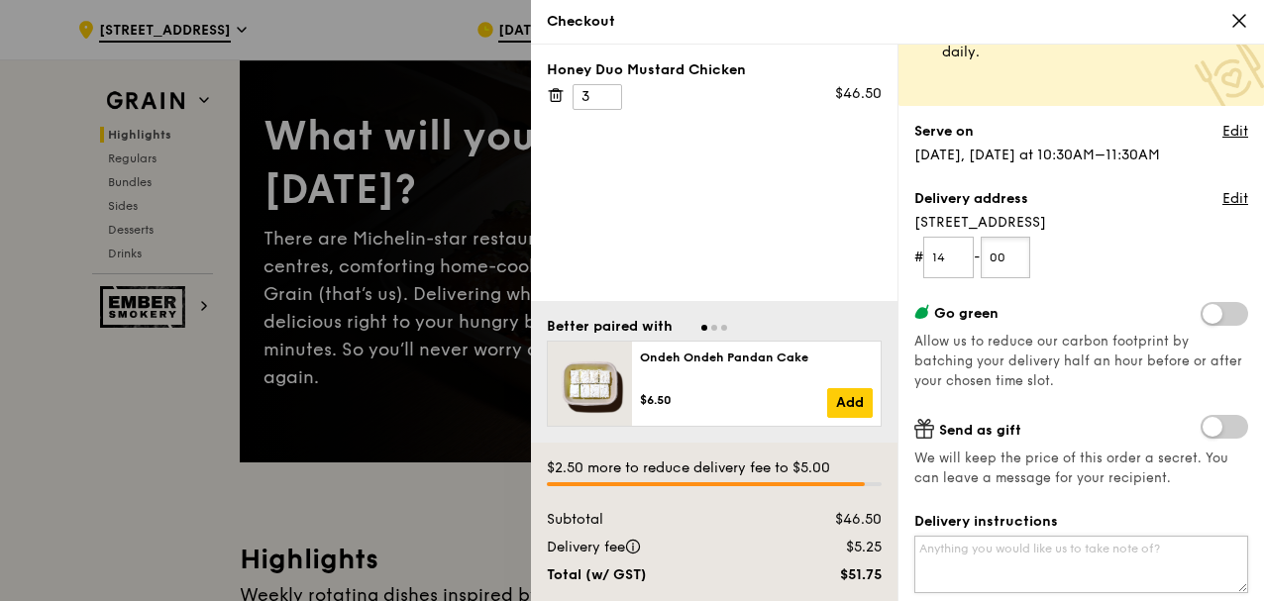
scroll to position [198, 0]
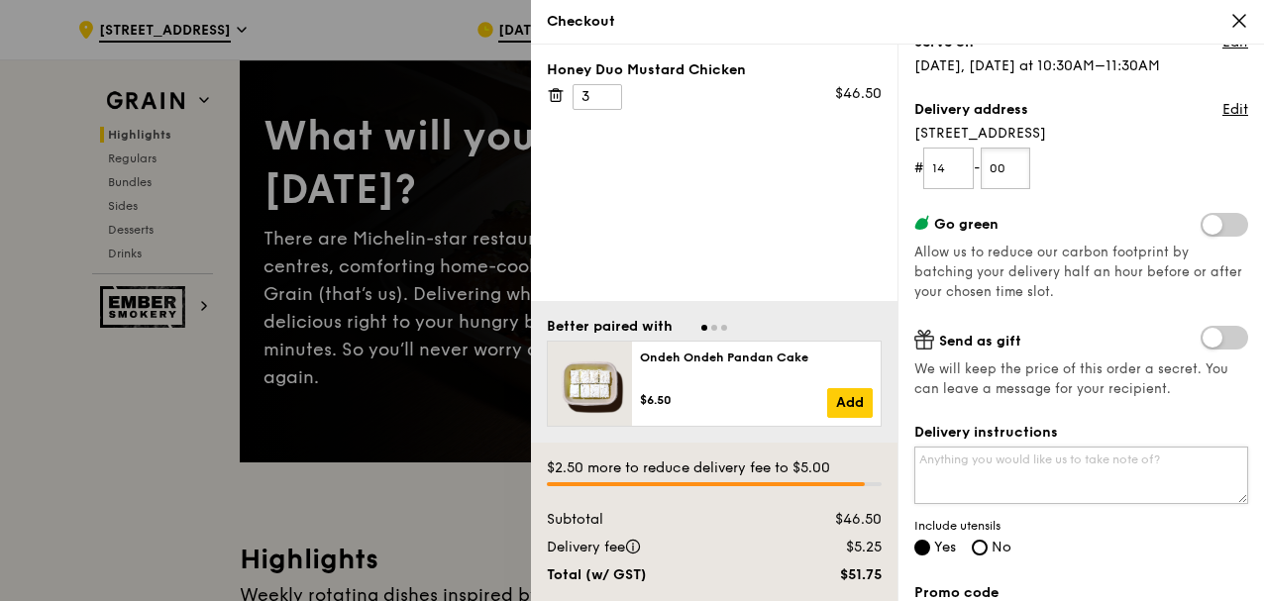
type input "00"
click at [1003, 479] on textarea "Delivery instructions" at bounding box center [1082, 475] width 334 height 57
click at [1080, 459] on textarea "Please deliver between 11:00 to 11:30AM" at bounding box center [1082, 475] width 334 height 57
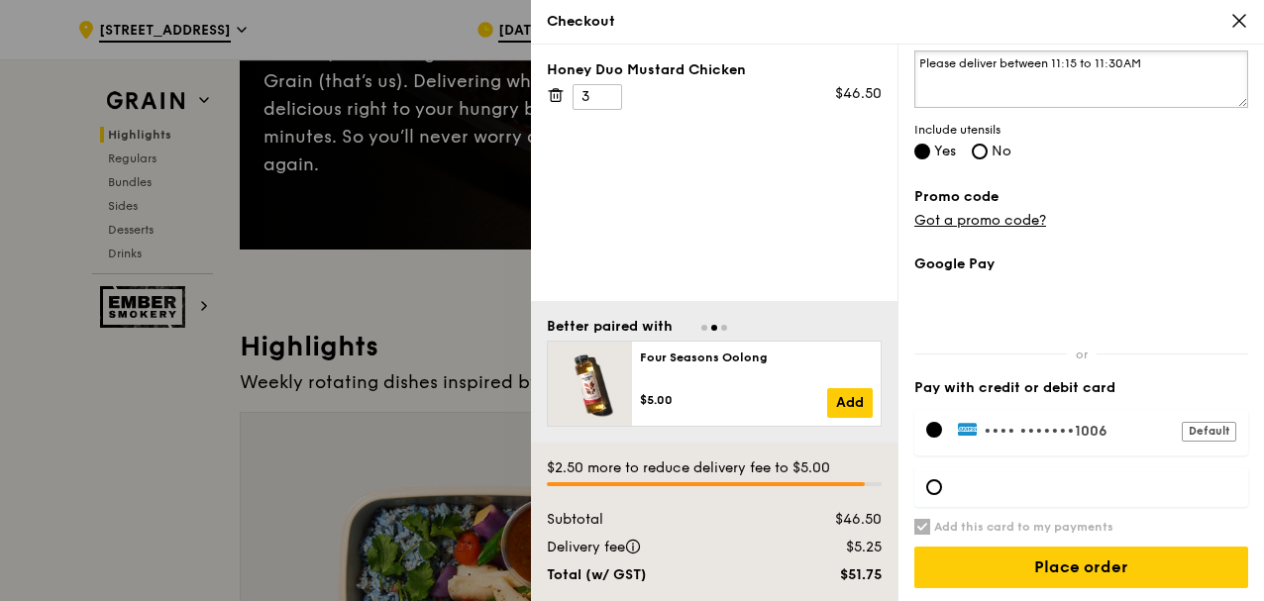
scroll to position [396, 0]
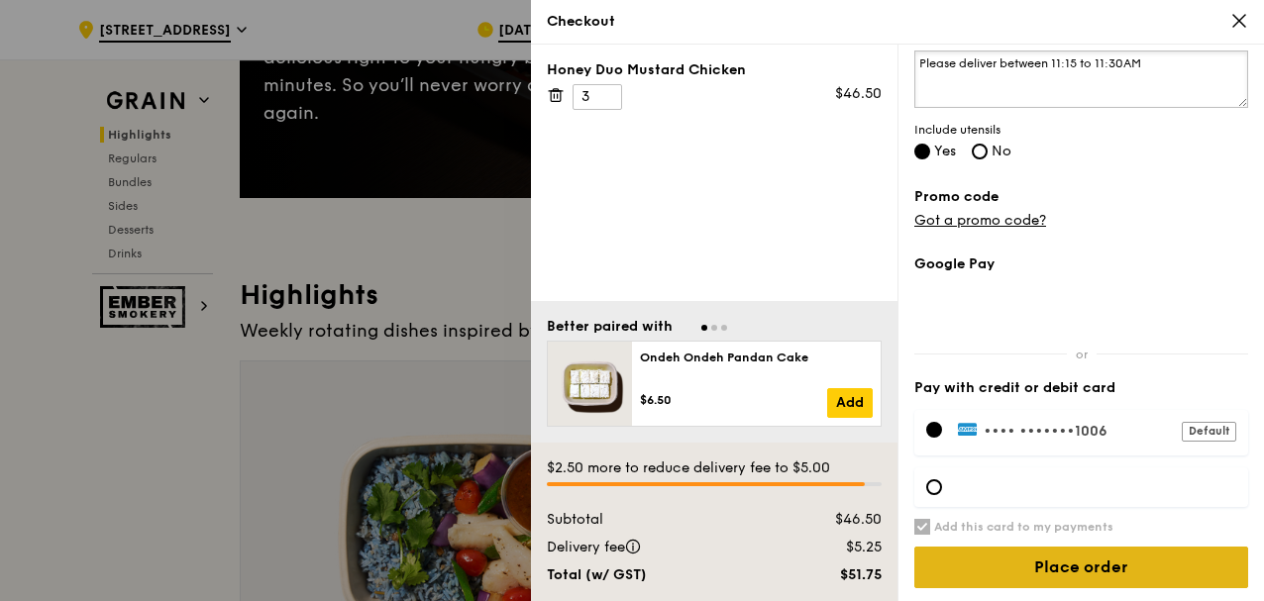
type textarea "Please deliver between 11:15 to 11:30AM"
click at [1058, 576] on input "Place order" at bounding box center [1082, 568] width 334 height 42
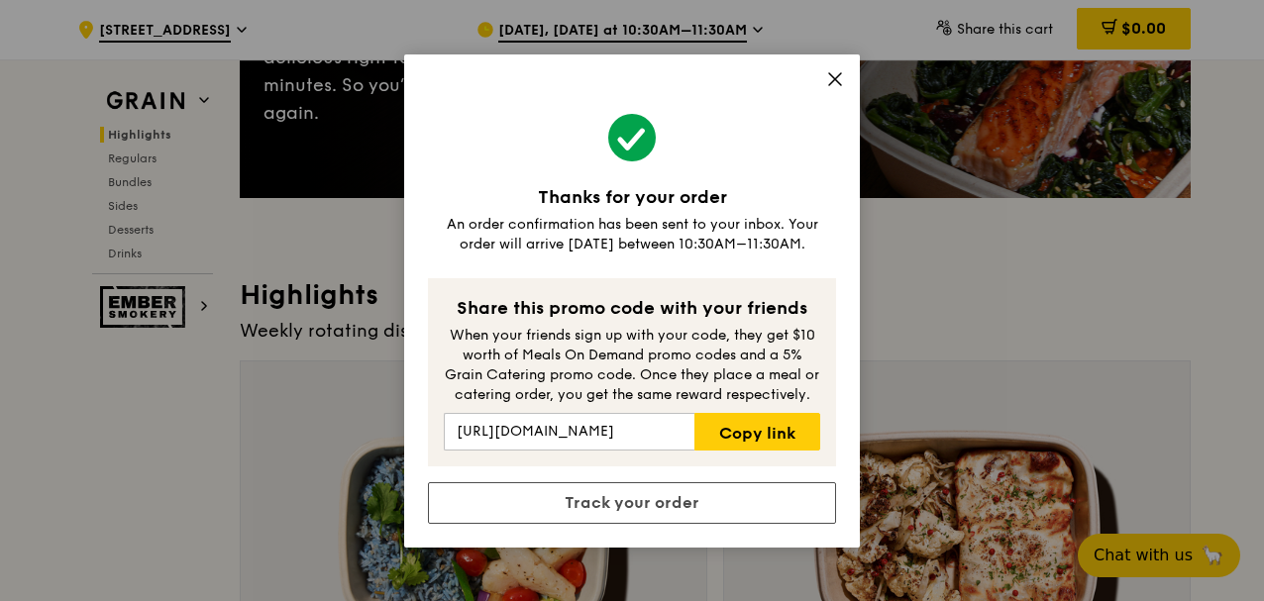
click at [844, 76] on div "Thanks for your order An order confirmation has been sent to your inbox. Your o…" at bounding box center [632, 300] width 456 height 493
click at [841, 77] on icon at bounding box center [835, 79] width 18 height 18
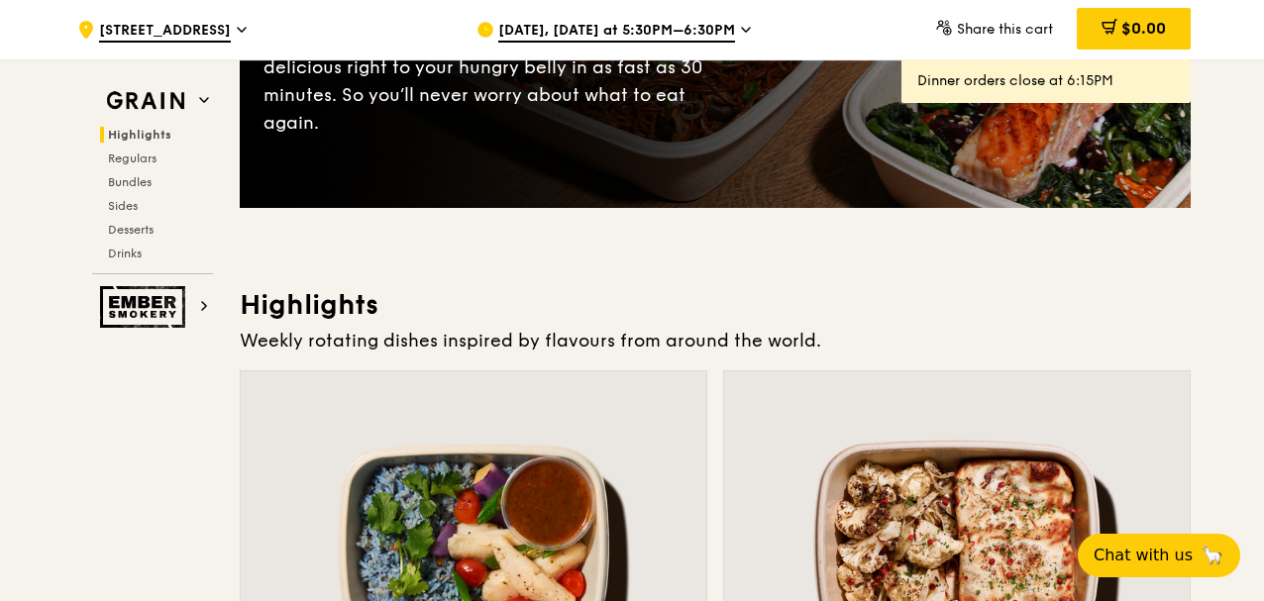
scroll to position [462, 0]
